Goal: Information Seeking & Learning: Learn about a topic

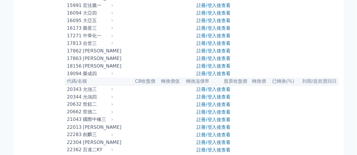
scroll to position [262, 0]
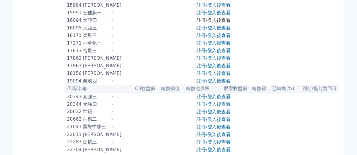
click at [211, 23] on link "註冊/登入後查看" at bounding box center [214, 20] width 34 height 6
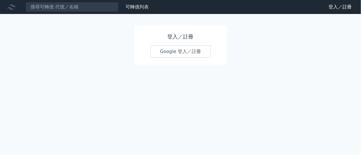
click at [181, 51] on link "Google 登入／註冊" at bounding box center [181, 51] width 60 height 12
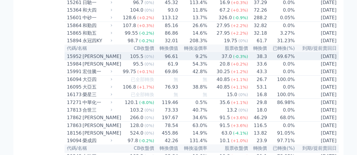
scroll to position [233, 0]
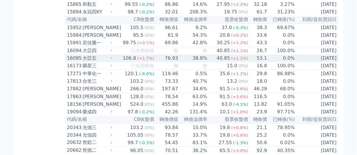
click at [151, 60] on span "(+1.7%)" at bounding box center [145, 58] width 17 height 5
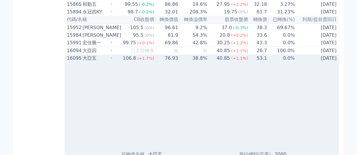
click at [151, 60] on span "(+1.7%)" at bounding box center [145, 58] width 17 height 5
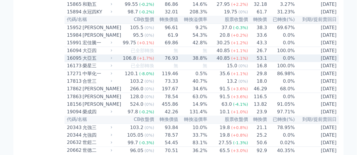
click at [166, 62] on td "76.93" at bounding box center [166, 58] width 24 height 8
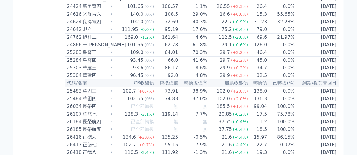
scroll to position [785, 0]
